Goal: Learn about a topic

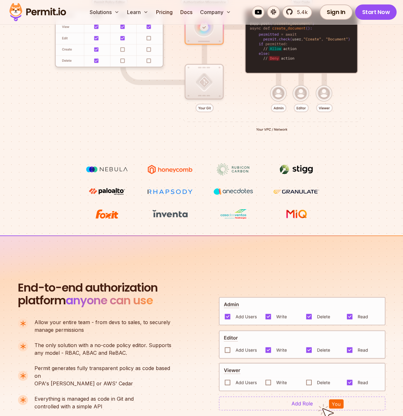
scroll to position [159, 0]
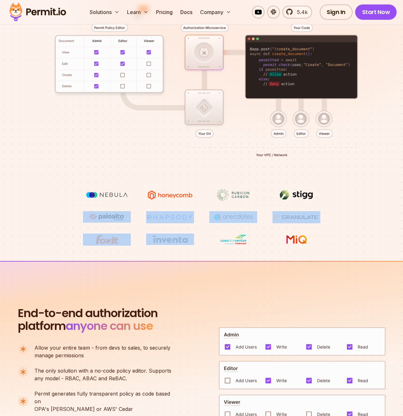
drag, startPoint x: 106, startPoint y: 207, endPoint x: 193, endPoint y: 243, distance: 93.4
click at [191, 243] on ul at bounding box center [201, 217] width 237 height 57
click at [193, 243] on img at bounding box center [170, 238] width 48 height 11
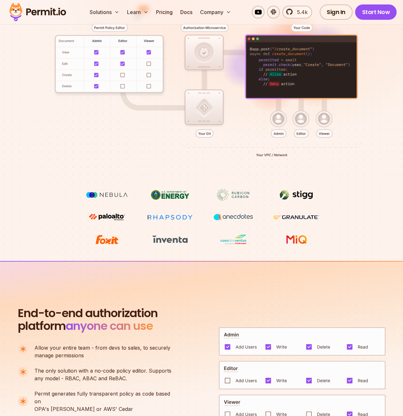
click at [241, 252] on section "Permissions for The AI Era Never build Permissions again. Zero-latency fine-gra…" at bounding box center [201, 59] width 403 height 404
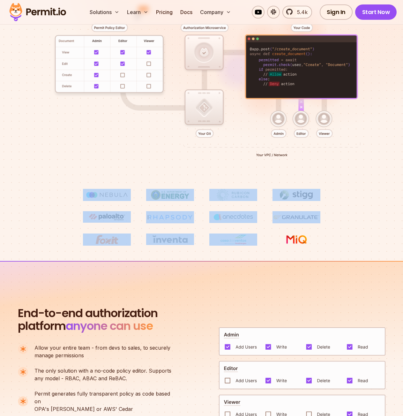
drag, startPoint x: 62, startPoint y: 168, endPoint x: 230, endPoint y: 230, distance: 180.3
click at [230, 230] on section "Permissions for The AI Era Never build Permissions again. Zero-latency fine-gra…" at bounding box center [201, 59] width 403 height 404
click at [230, 230] on ul at bounding box center [201, 217] width 237 height 57
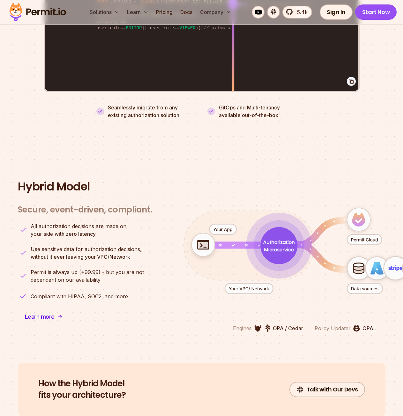
scroll to position [1307, 0]
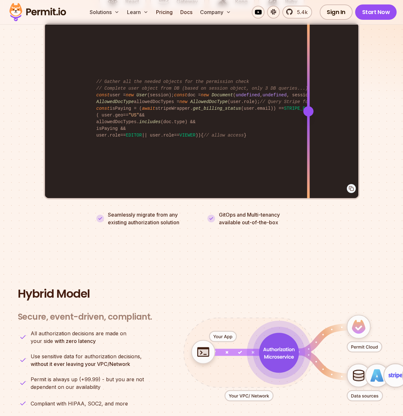
drag, startPoint x: 238, startPoint y: 113, endPoint x: 209, endPoint y: 178, distance: 70.8
click at [309, 126] on div "import { Permit } from "permitio" ; const permit = new Permit ({ token : "[YOUR…" at bounding box center [201, 111] width 313 height 176
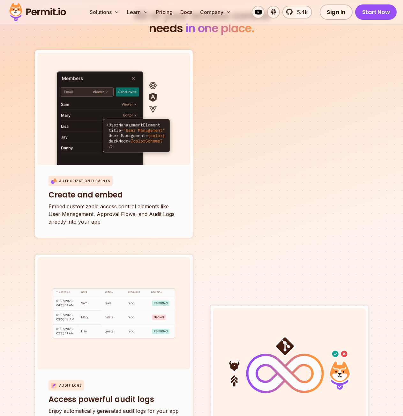
scroll to position [2232, 0]
